Goal: Information Seeking & Learning: Learn about a topic

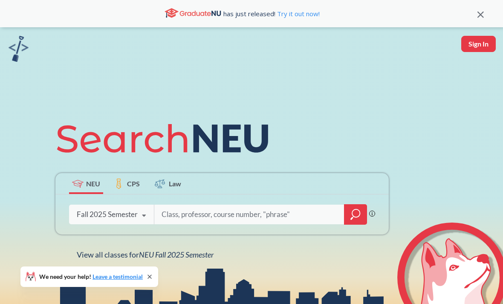
click at [246, 224] on input "search" at bounding box center [249, 215] width 177 height 18
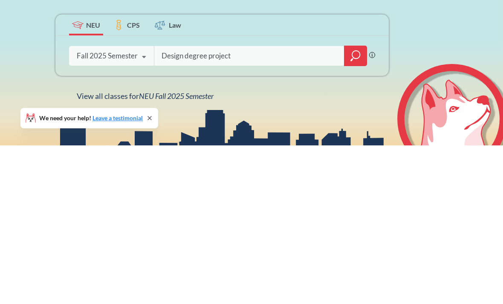
type input "Design degree project"
click at [353, 209] on icon "magnifying glass" at bounding box center [356, 215] width 10 height 12
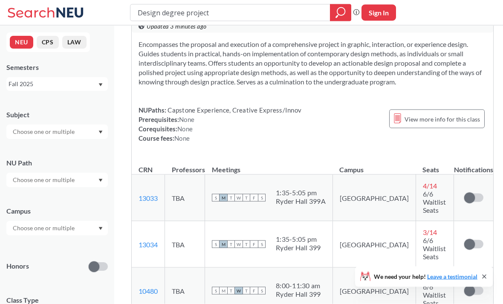
scroll to position [16, 0]
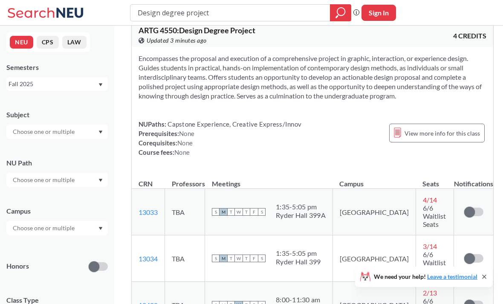
click at [293, 16] on input "Design degree project" at bounding box center [230, 13] width 187 height 15
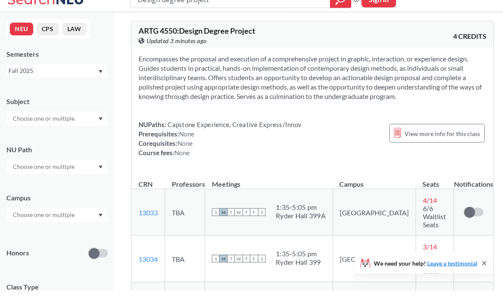
scroll to position [0, 0]
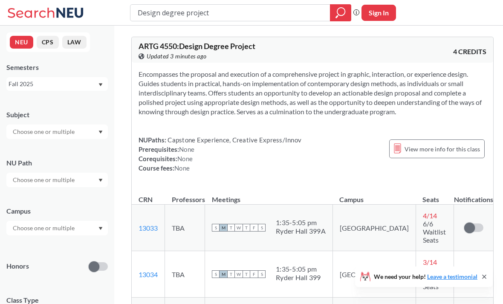
click at [307, 20] on input "Design degree project" at bounding box center [230, 13] width 187 height 15
click at [305, 17] on input "Design degree project" at bounding box center [230, 13] width 187 height 15
type input "D"
type input "Physical computing"
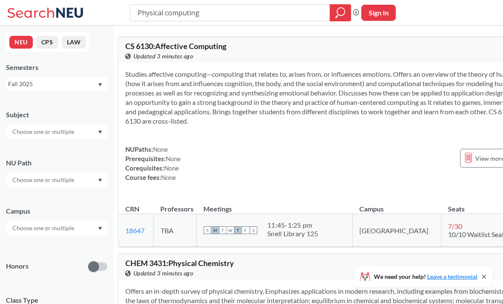
scroll to position [0, 14]
click at [161, 17] on input "Physical computing" at bounding box center [230, 13] width 187 height 15
click at [162, 15] on input "Physical computing" at bounding box center [230, 13] width 187 height 15
paste input "rototyping for Experience Design"
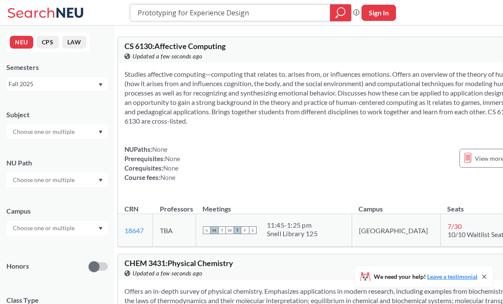
type input "Prototyping for Experience Design"
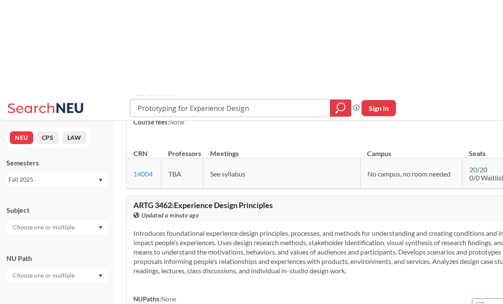
scroll to position [749, 5]
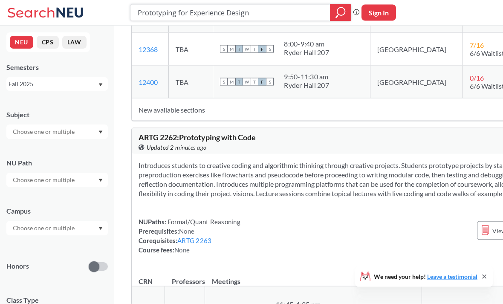
scroll to position [1112, 0]
click at [322, 10] on input "Prototyping for Experience Design" at bounding box center [230, 13] width 187 height 15
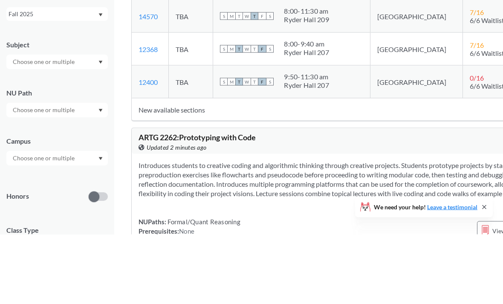
scroll to position [1034, 0]
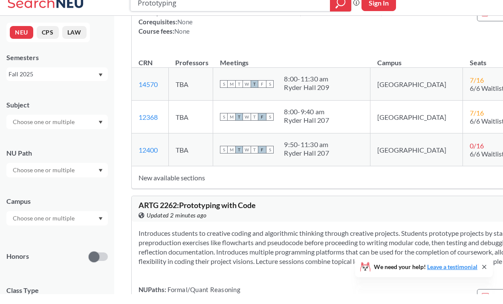
type input "Prototyping"
type input "T"
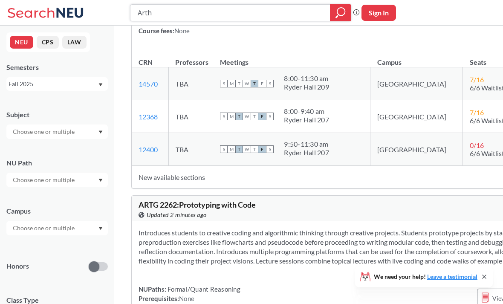
scroll to position [1044, 0]
type input "Arth 3000"
click at [346, 16] on icon "magnifying glass" at bounding box center [341, 13] width 10 height 12
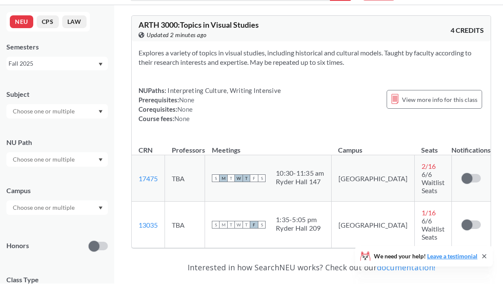
scroll to position [21, 0]
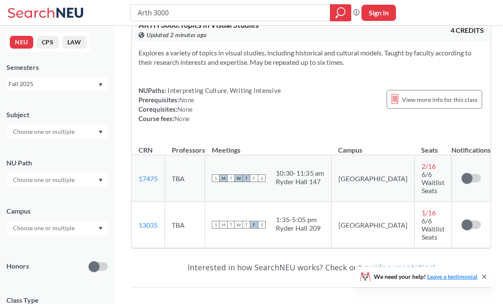
click at [305, 9] on input "Arth 3000" at bounding box center [230, 13] width 187 height 15
click at [310, 9] on input "Arth 3000" at bounding box center [230, 13] width 187 height 15
click at [309, 9] on input "Arth 3000" at bounding box center [230, 13] width 187 height 15
type input "Arth"
click at [345, 14] on icon "magnifying glass" at bounding box center [341, 13] width 10 height 12
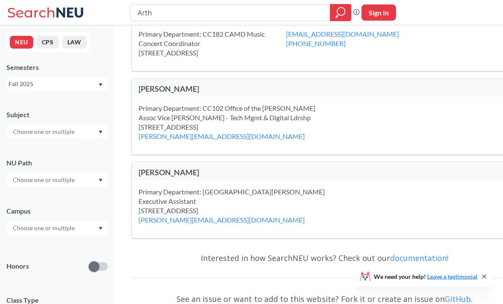
scroll to position [2369, 0]
click at [317, 17] on input "Arth" at bounding box center [230, 13] width 187 height 15
click at [305, 17] on input "Arth" at bounding box center [230, 13] width 187 height 15
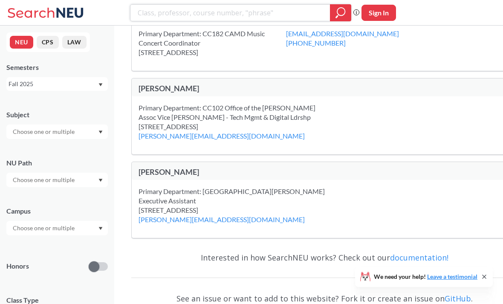
click at [147, 14] on input "search" at bounding box center [230, 13] width 187 height 15
type input "A"
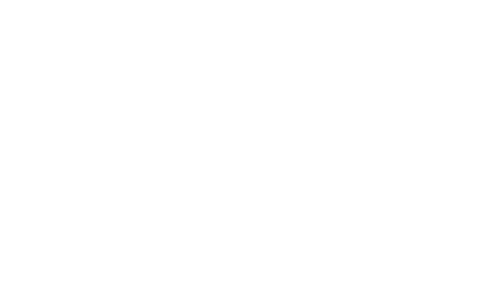
scroll to position [1925, 0]
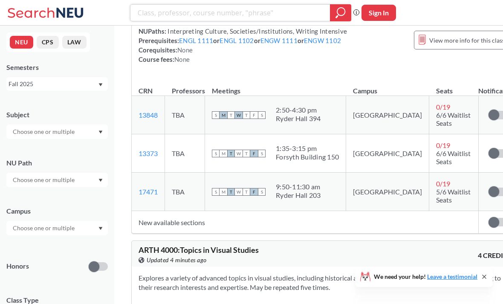
click at [307, 17] on input "search" at bounding box center [230, 13] width 187 height 15
type input "Artd"
click at [334, 12] on div at bounding box center [340, 12] width 21 height 17
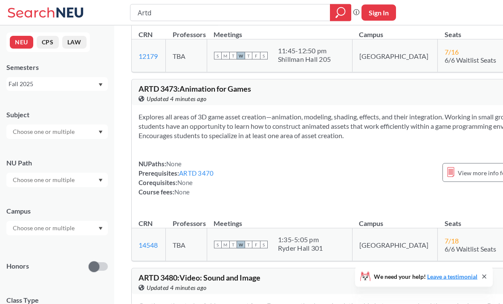
scroll to position [1308, 0]
click at [205, 177] on link "ARTD 3470" at bounding box center [196, 173] width 35 height 8
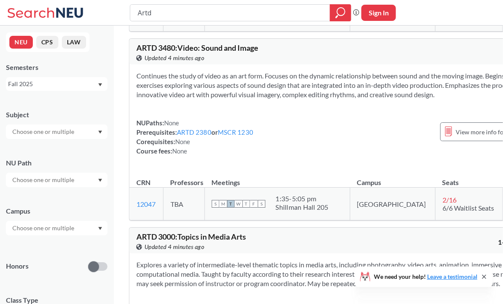
scroll to position [1535, 2]
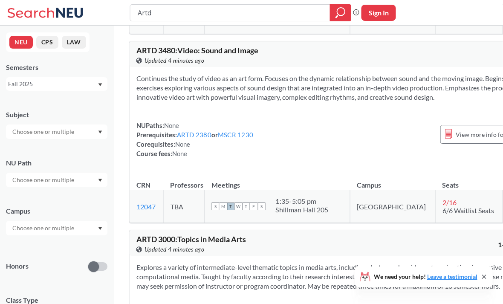
click at [312, 12] on input "Artd" at bounding box center [230, 13] width 187 height 15
click at [316, 9] on input "Artd" at bounding box center [230, 13] width 187 height 15
click at [315, 9] on input "Artd" at bounding box center [230, 13] width 187 height 15
type input "photography"
click at [351, 1] on div "photography Phrase search guarantees the exact search appears in the results. E…" at bounding box center [251, 13] width 503 height 26
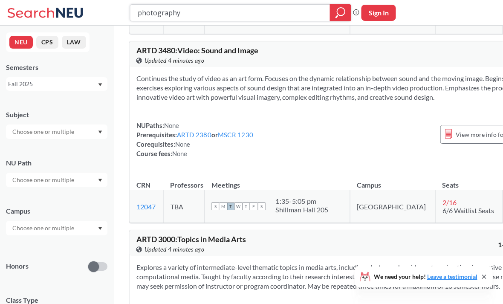
click at [343, 13] on icon "magnifying glass" at bounding box center [341, 13] width 10 height 12
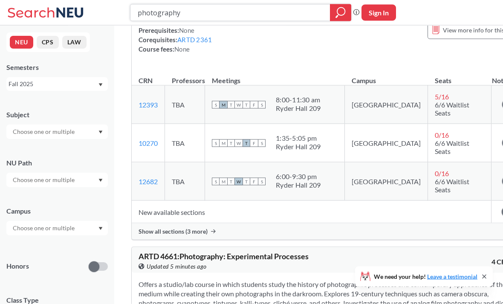
scroll to position [582, 0]
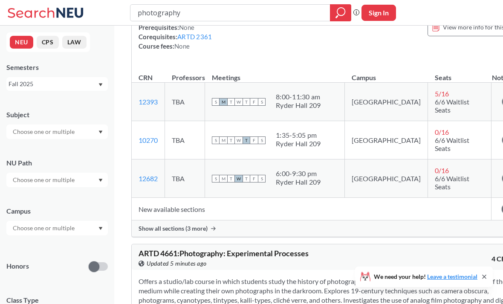
click at [162, 211] on td "New available sections" at bounding box center [312, 209] width 360 height 23
click at [161, 232] on span "Show all sections (3 more)" at bounding box center [173, 229] width 69 height 8
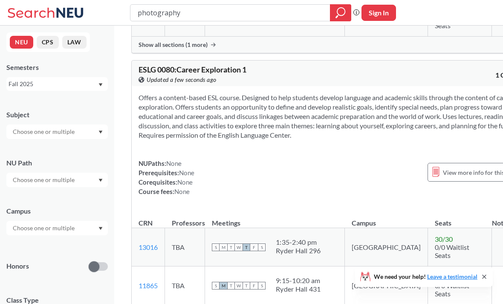
scroll to position [1375, 0]
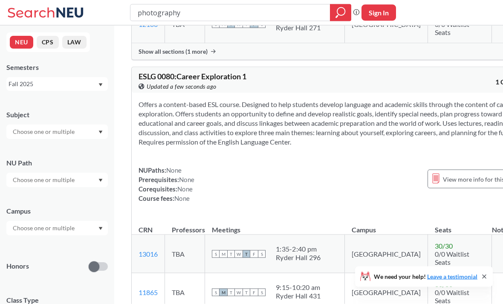
click at [500, 234] on div "ART 1200 : Digital Photography View this course on Banner. Updated a few second…" at bounding box center [331, 171] width 435 height 3043
